Goal: Information Seeking & Learning: Learn about a topic

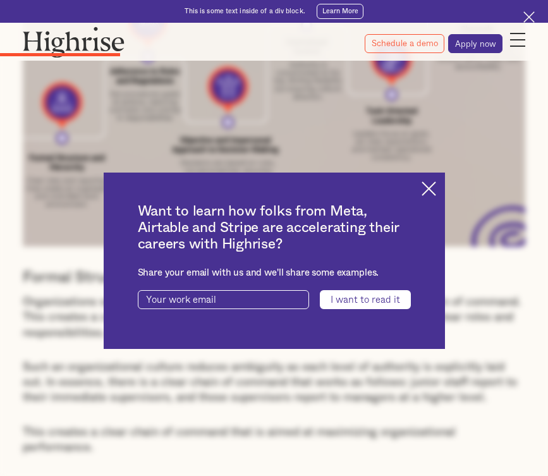
scroll to position [1729, 0]
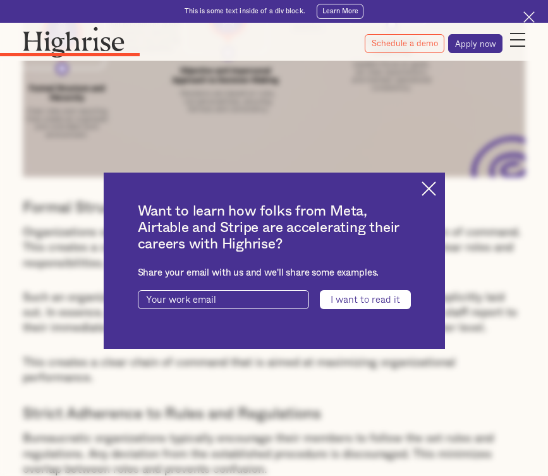
click at [428, 189] on img at bounding box center [428, 188] width 15 height 15
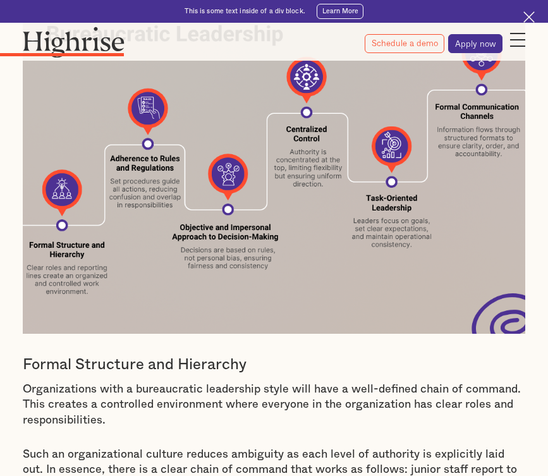
scroll to position [1573, 0]
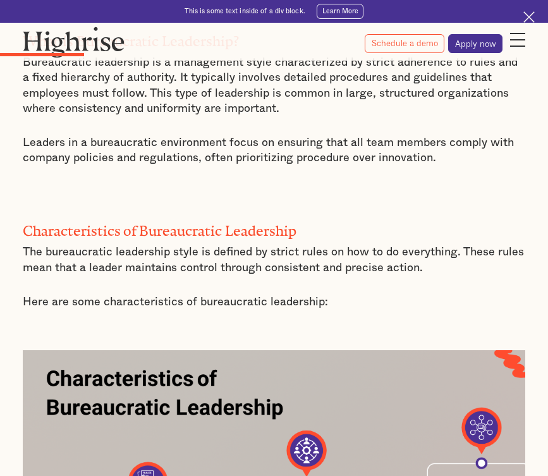
scroll to position [1207, 0]
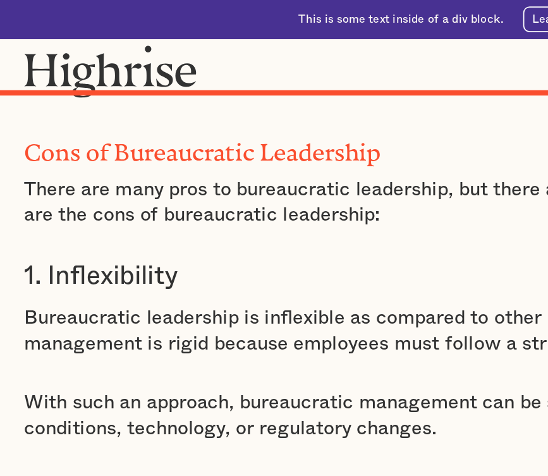
scroll to position [3862, 0]
